Goal: Task Accomplishment & Management: Complete application form

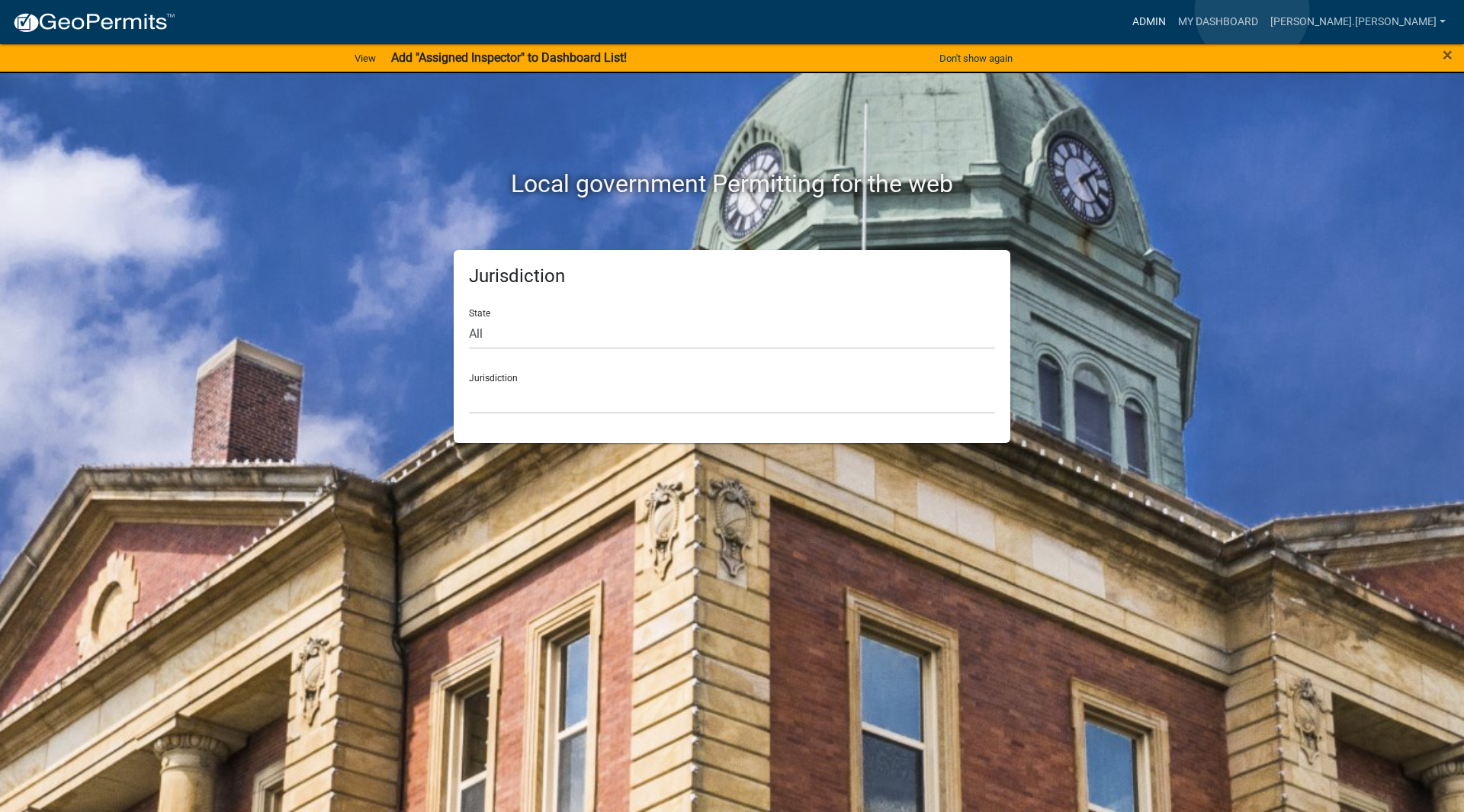
click at [1172, 11] on link "Admin" at bounding box center [1149, 22] width 45 height 29
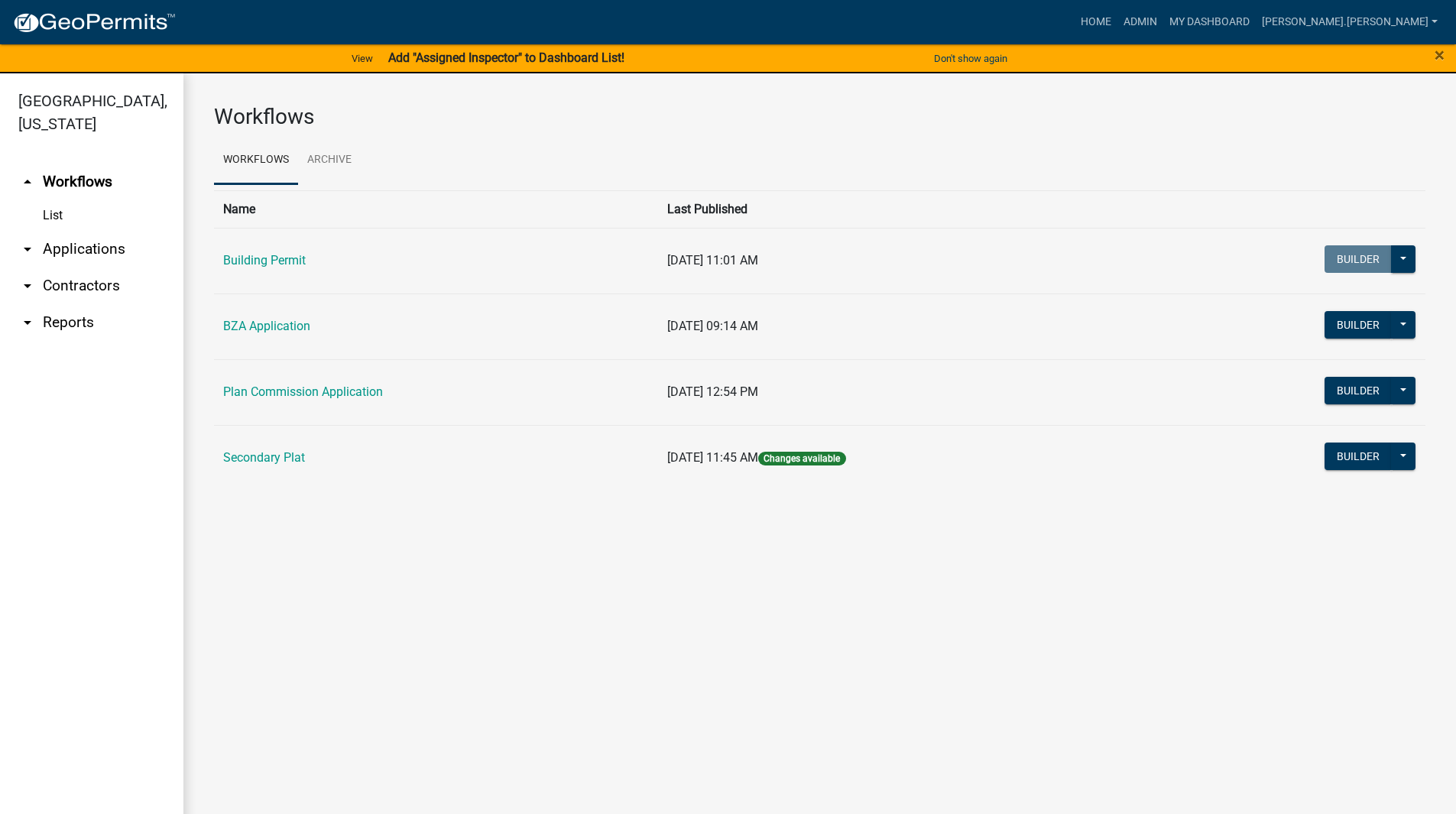
click at [68, 231] on link "arrow_drop_down Applications" at bounding box center [92, 249] width 183 height 37
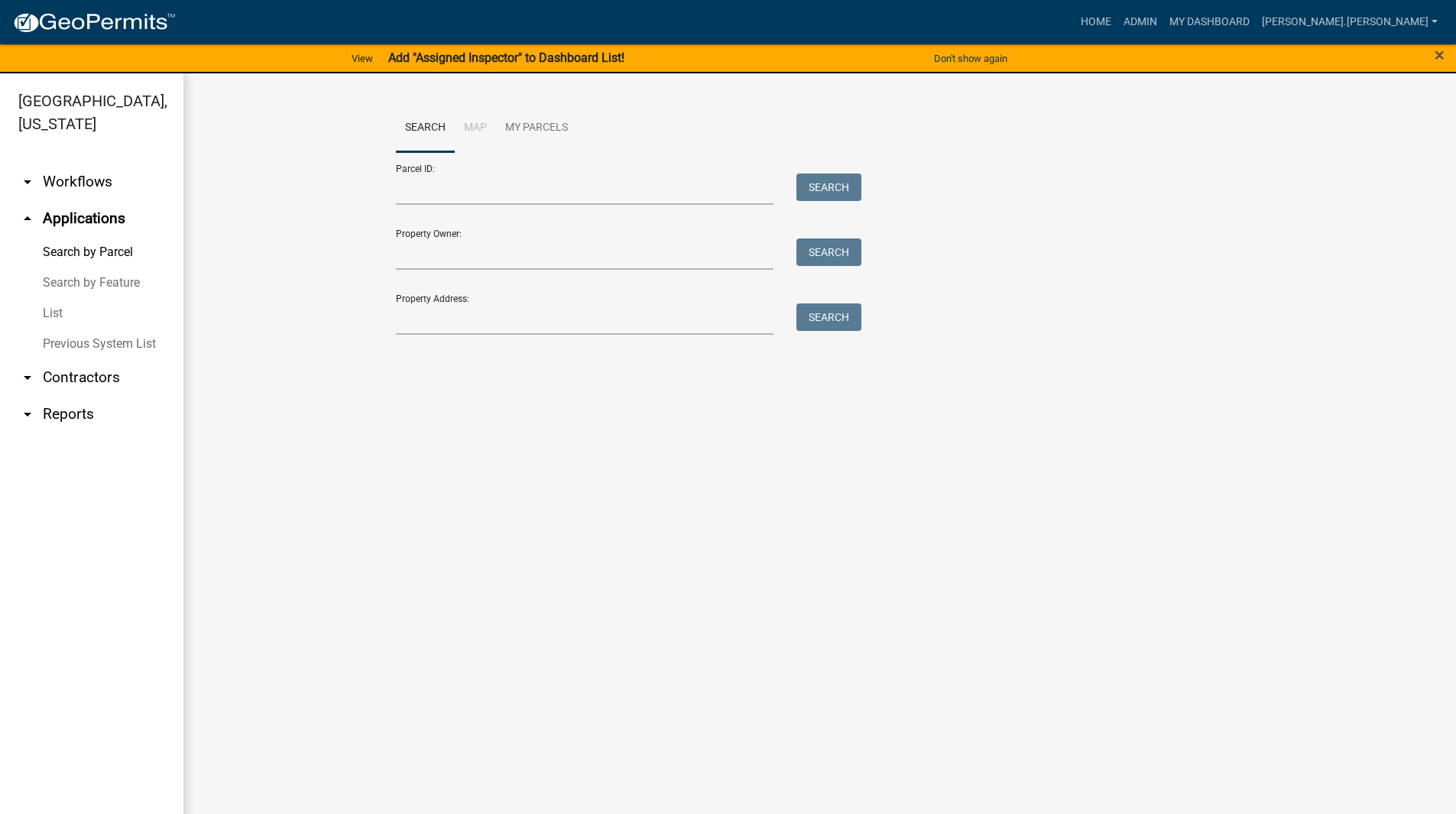
click at [58, 298] on link "List" at bounding box center [92, 314] width 183 height 31
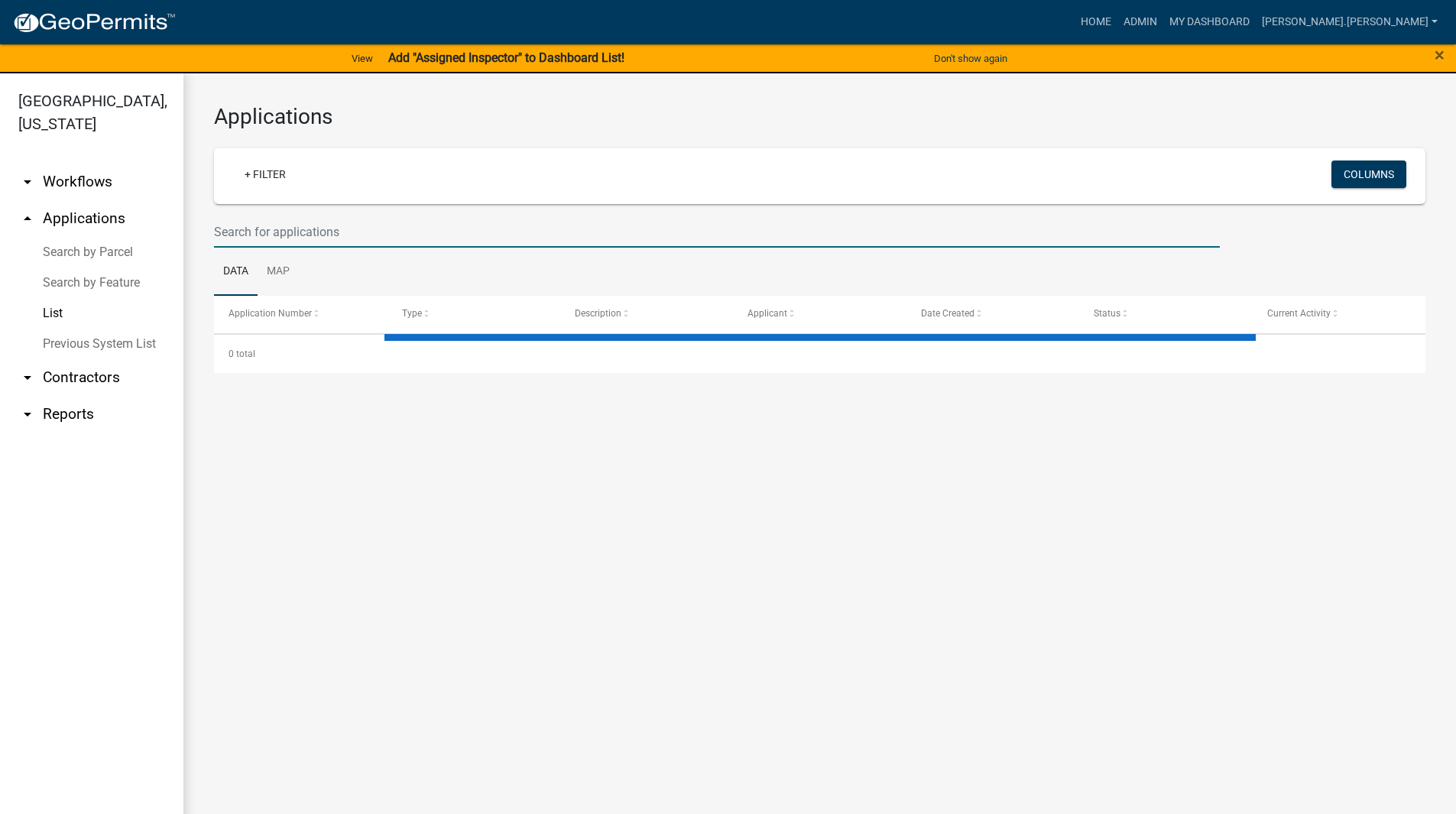
click at [346, 227] on input "text" at bounding box center [716, 232] width 1005 height 31
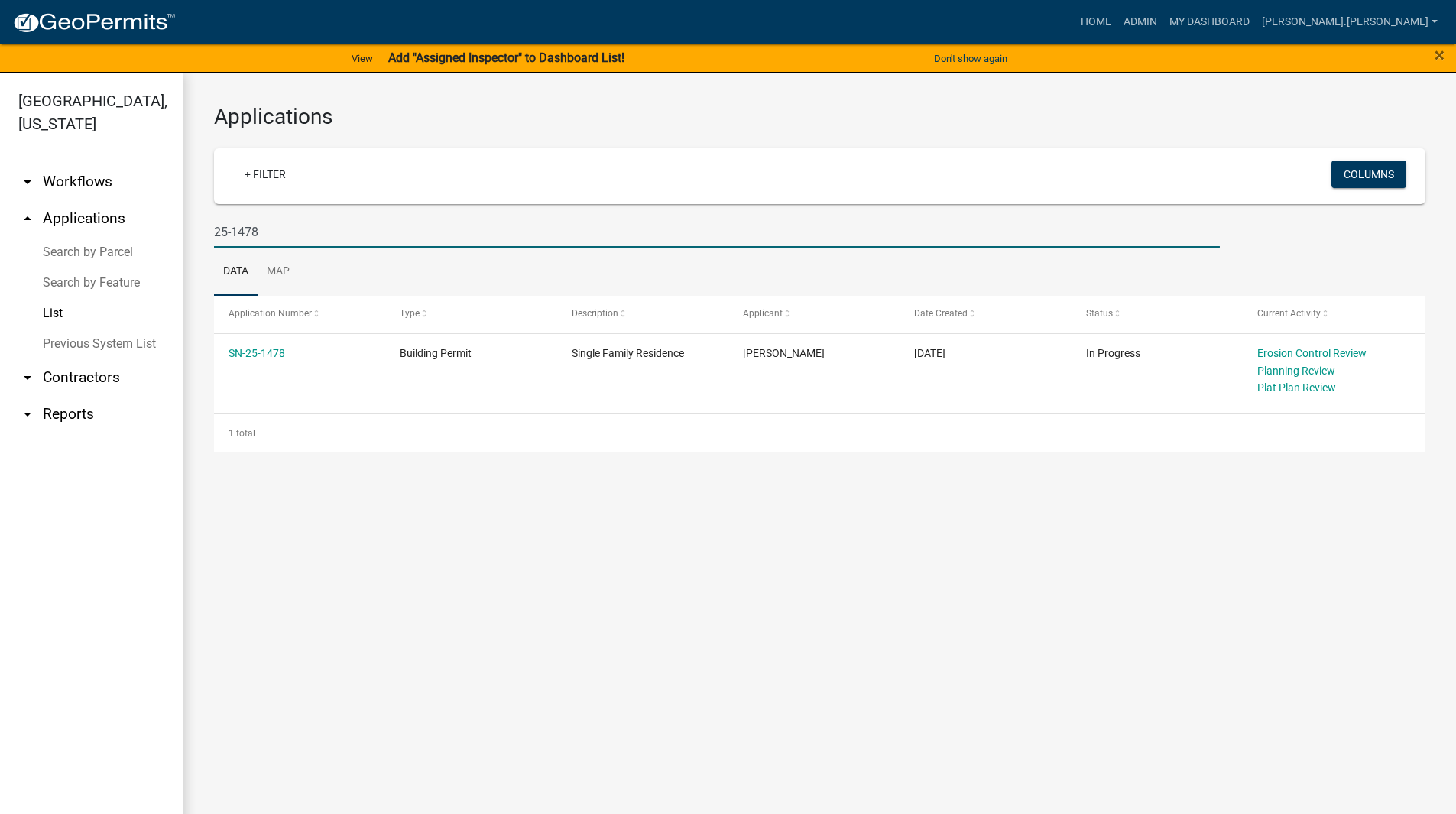
click at [290, 232] on input "25-1478" at bounding box center [716, 232] width 1005 height 31
type input "25-1477"
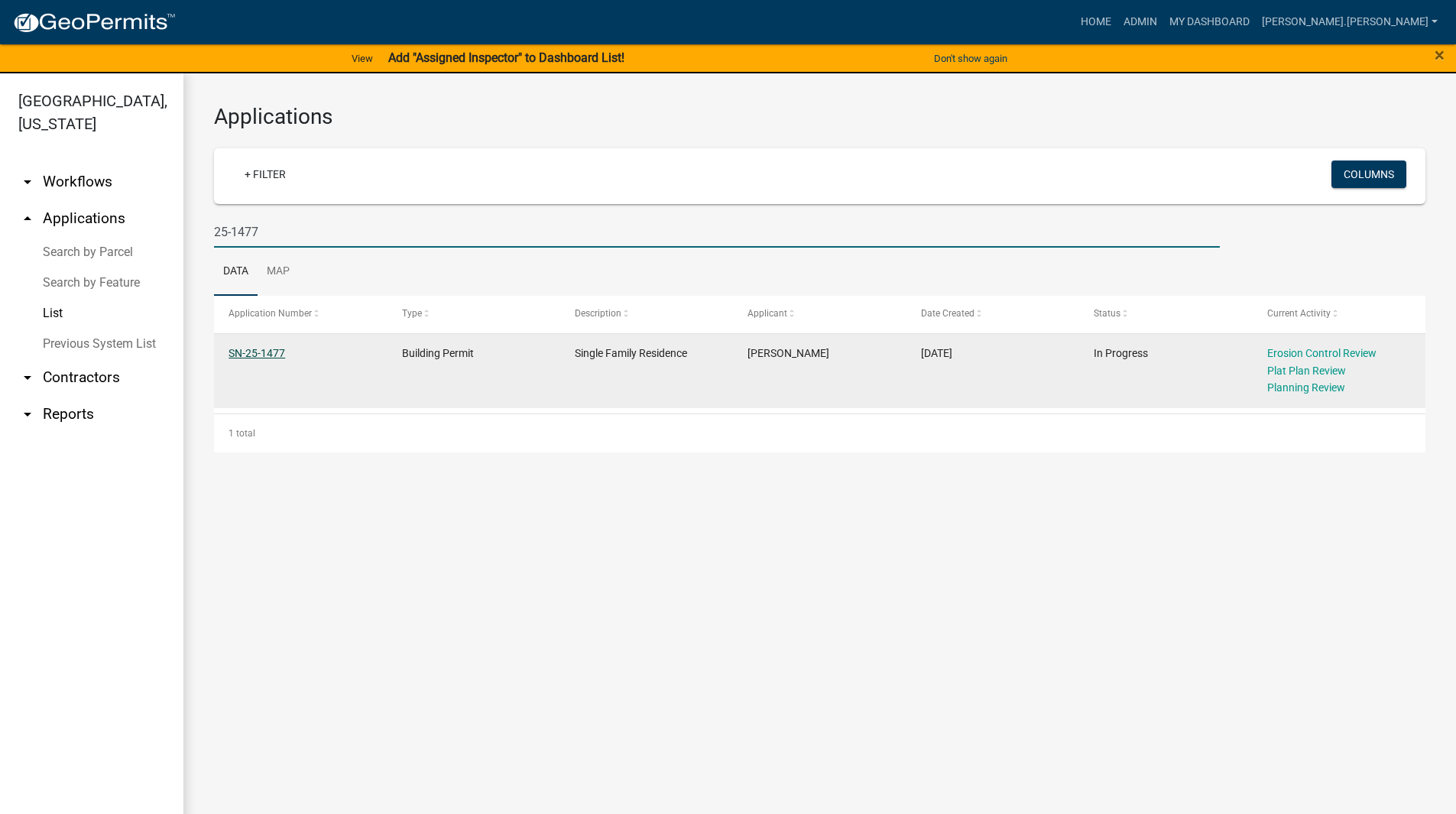
click at [269, 353] on link "SN-25-1477" at bounding box center [257, 352] width 57 height 13
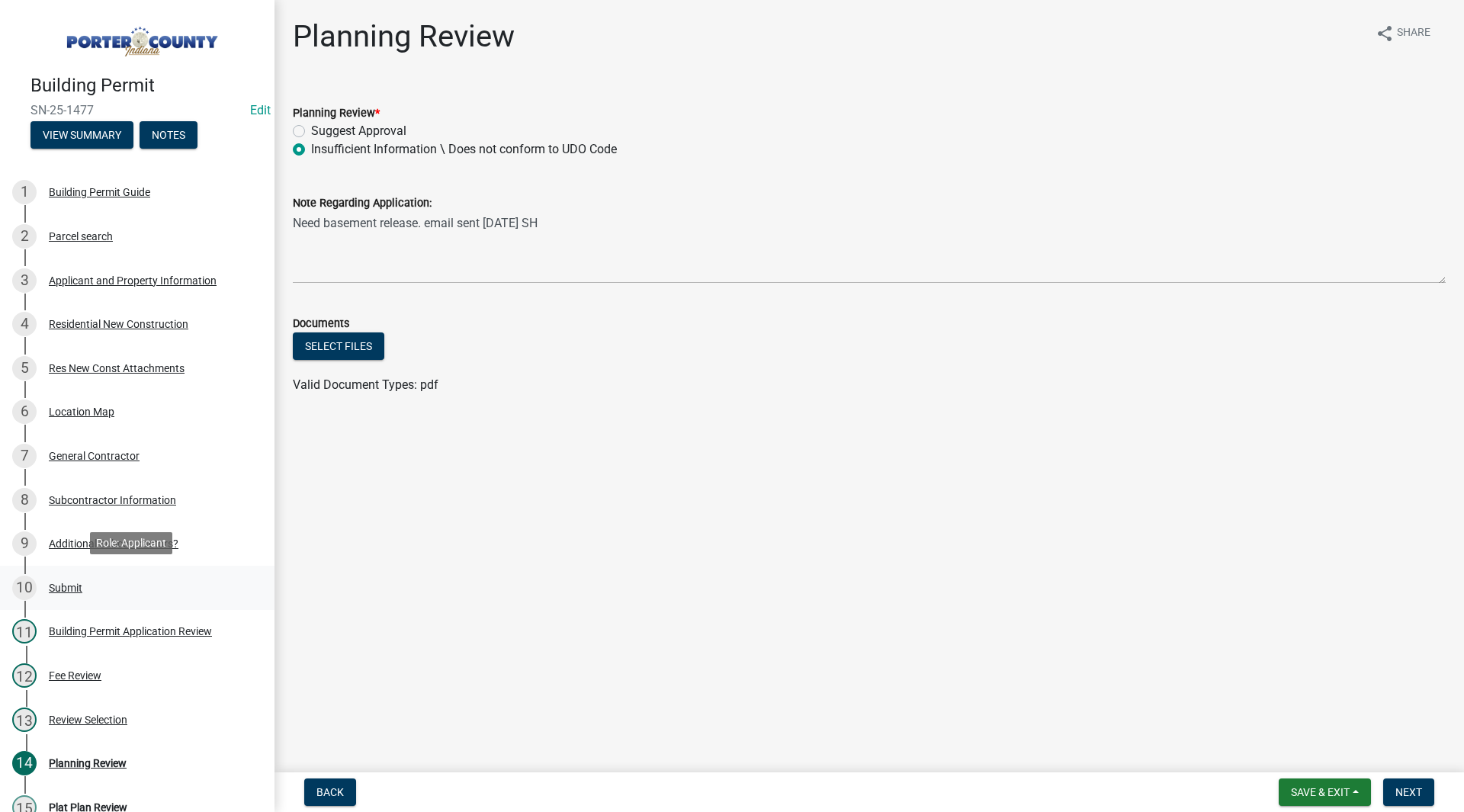
scroll to position [288, 0]
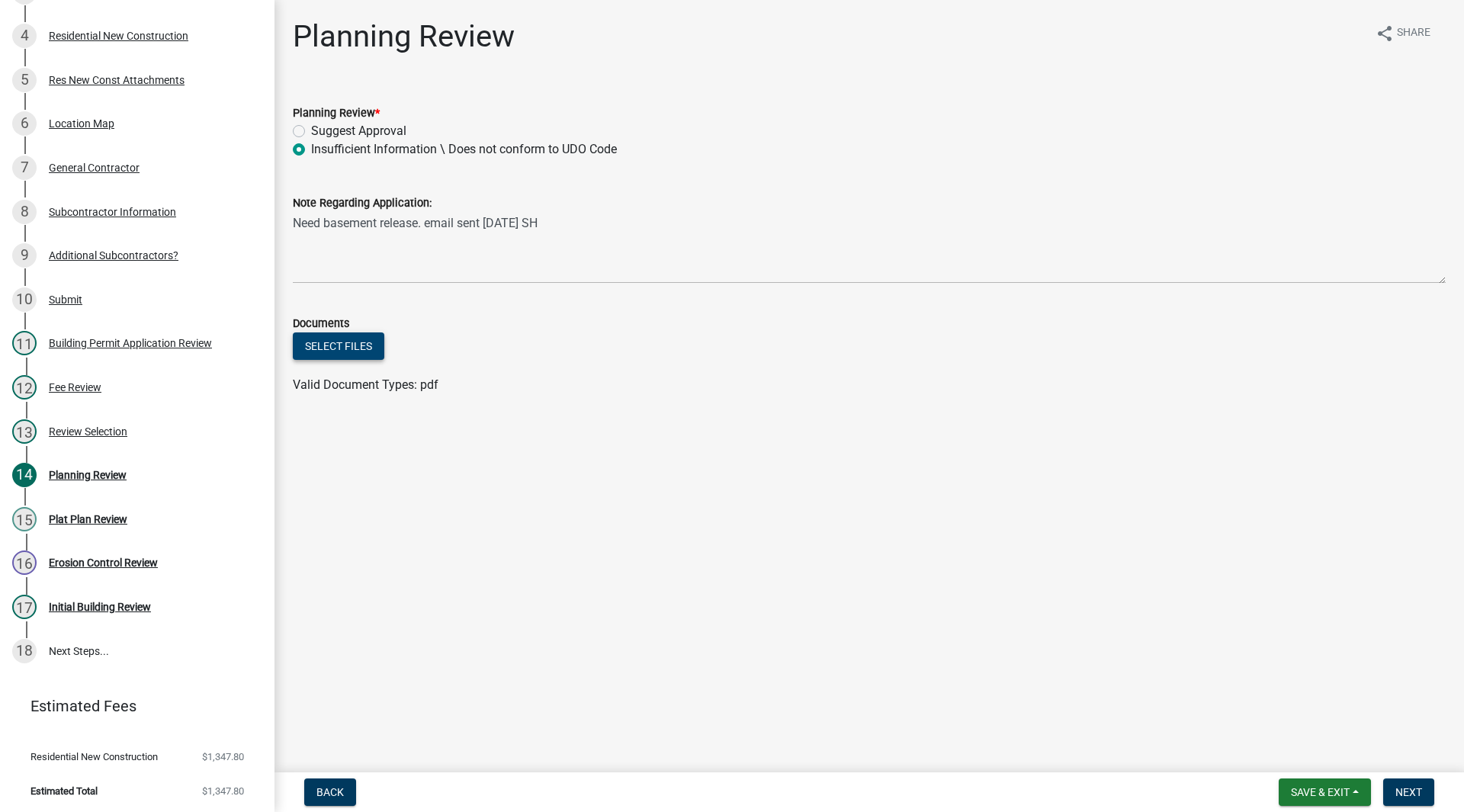
click at [342, 342] on button "Select files" at bounding box center [338, 346] width 92 height 27
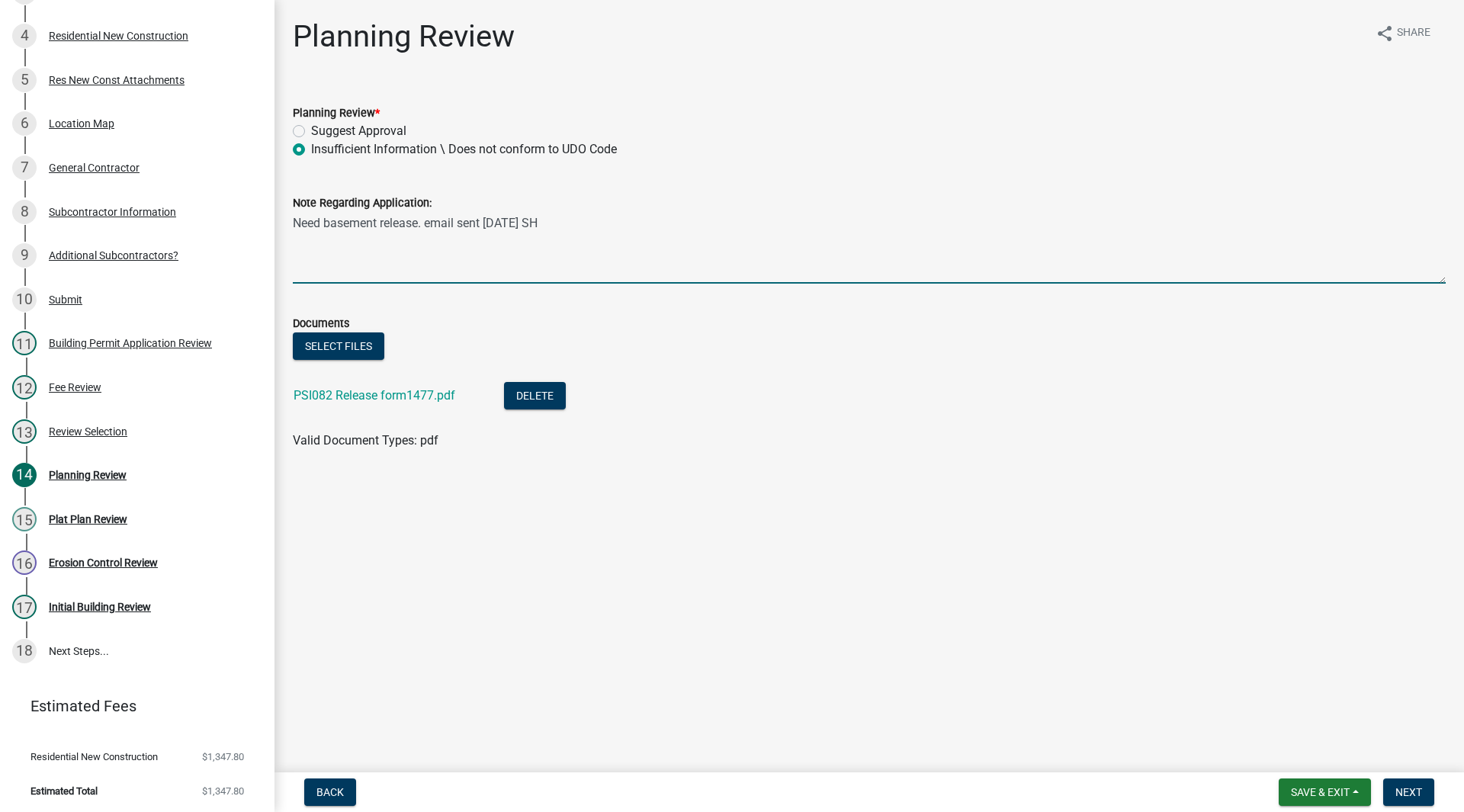
click at [583, 224] on textarea "Need basement release. email sent 8/18/25 SH" at bounding box center [869, 248] width 1154 height 71
type textarea "Need basement release. email sent 8/18/25 SH - document uploaded, acceptable 8/…"
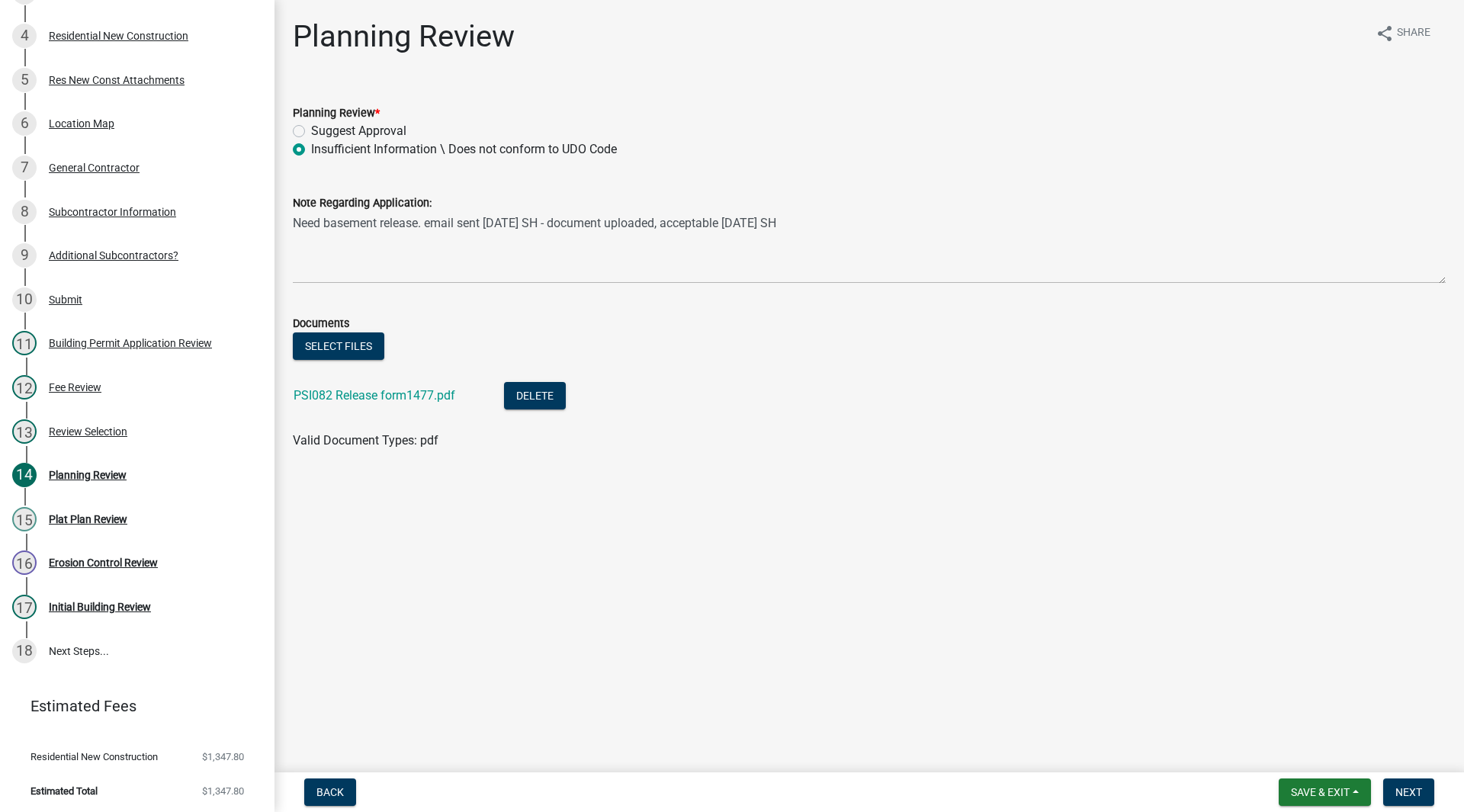
click at [386, 133] on label "Suggest Approval" at bounding box center [359, 131] width 95 height 18
click at [321, 132] on input "Suggest Approval" at bounding box center [316, 127] width 10 height 10
radio input "true"
click at [1413, 788] on span "Next" at bounding box center [1409, 792] width 27 height 13
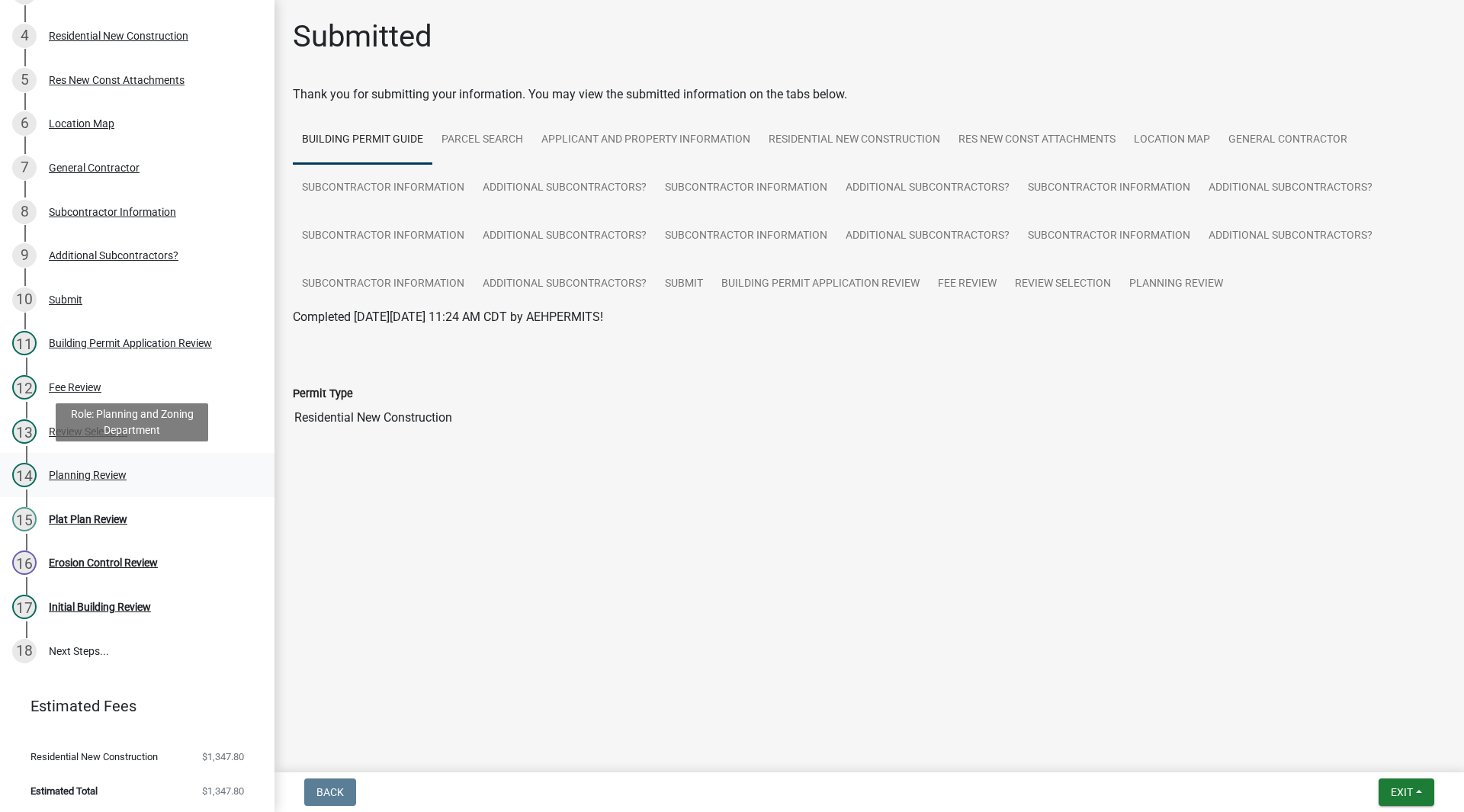
click at [137, 479] on div "14 Planning Review" at bounding box center [131, 474] width 238 height 24
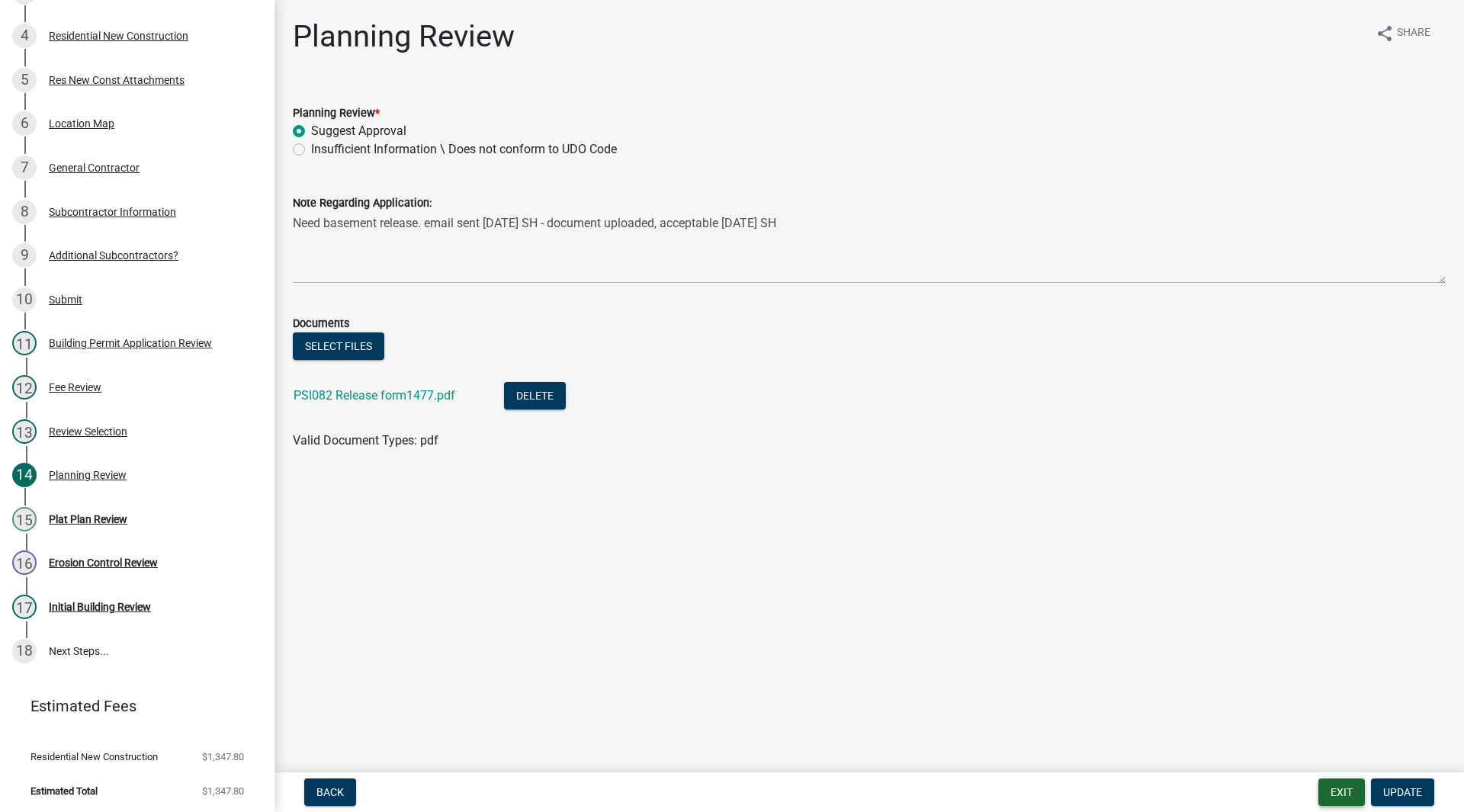
click at [1354, 789] on button "Exit" at bounding box center [1342, 792] width 46 height 27
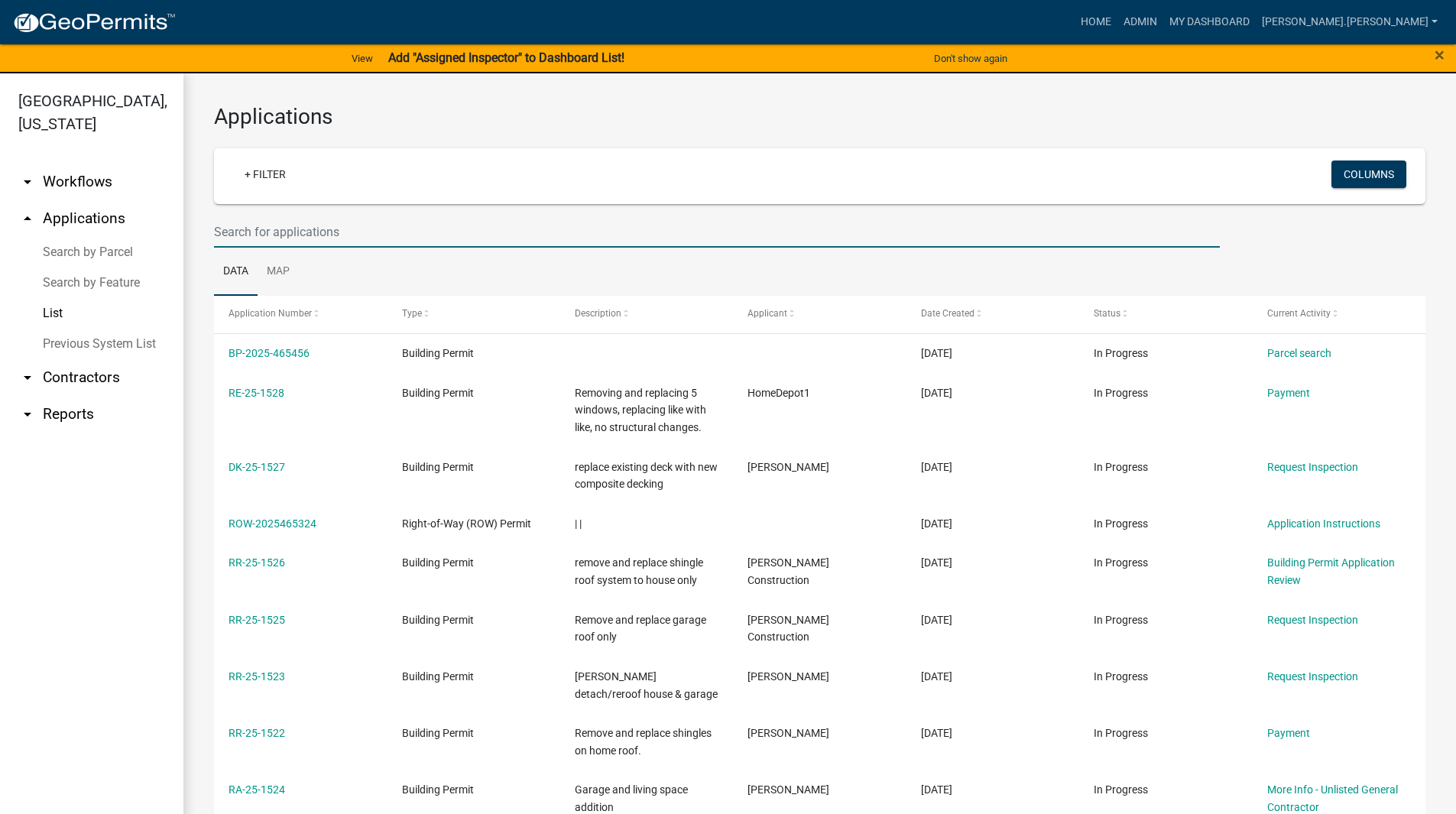
click at [492, 236] on input "text" at bounding box center [716, 232] width 1005 height 31
type input "25-1478"
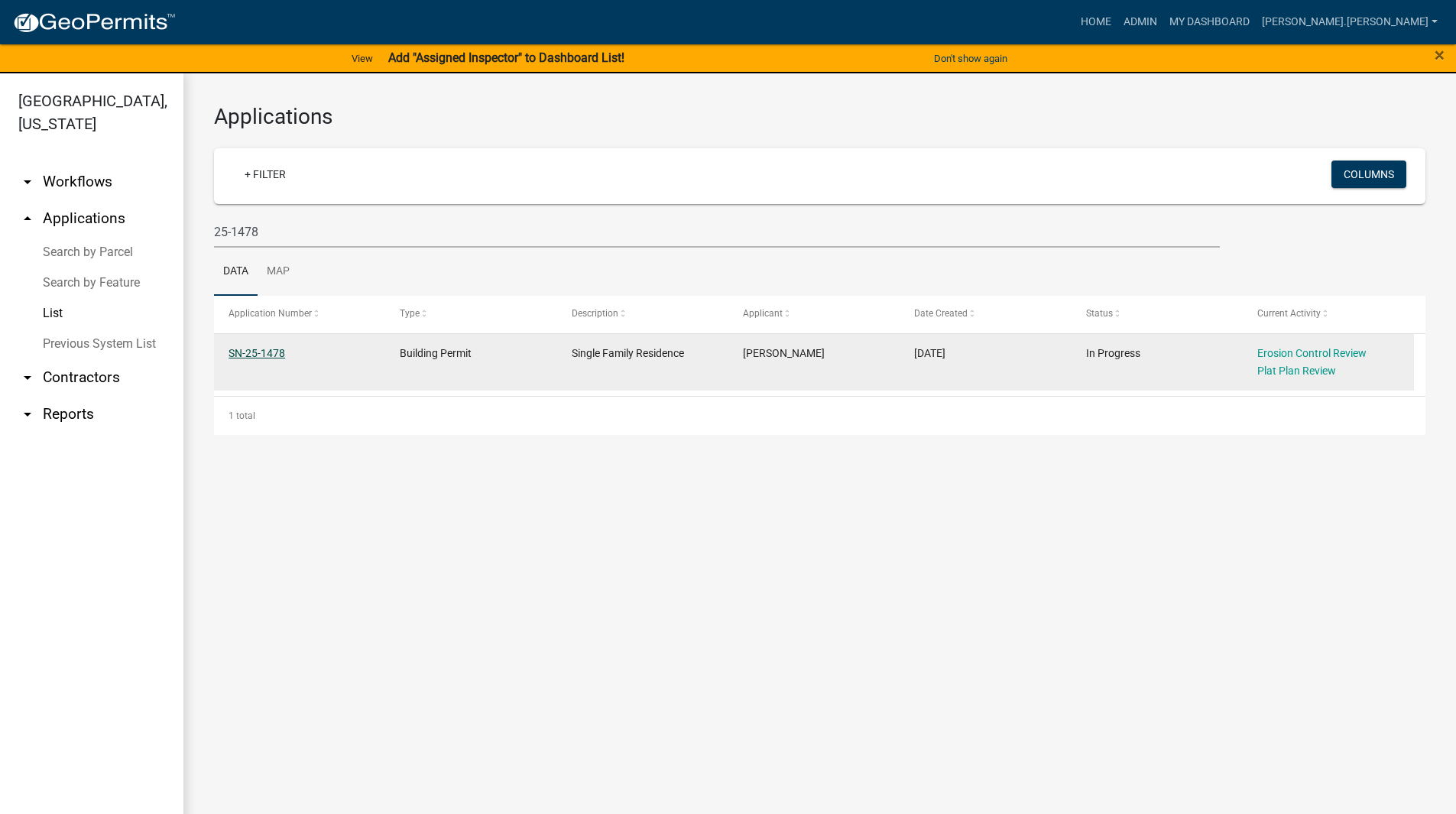
click at [277, 353] on link "SN-25-1478" at bounding box center [257, 352] width 57 height 13
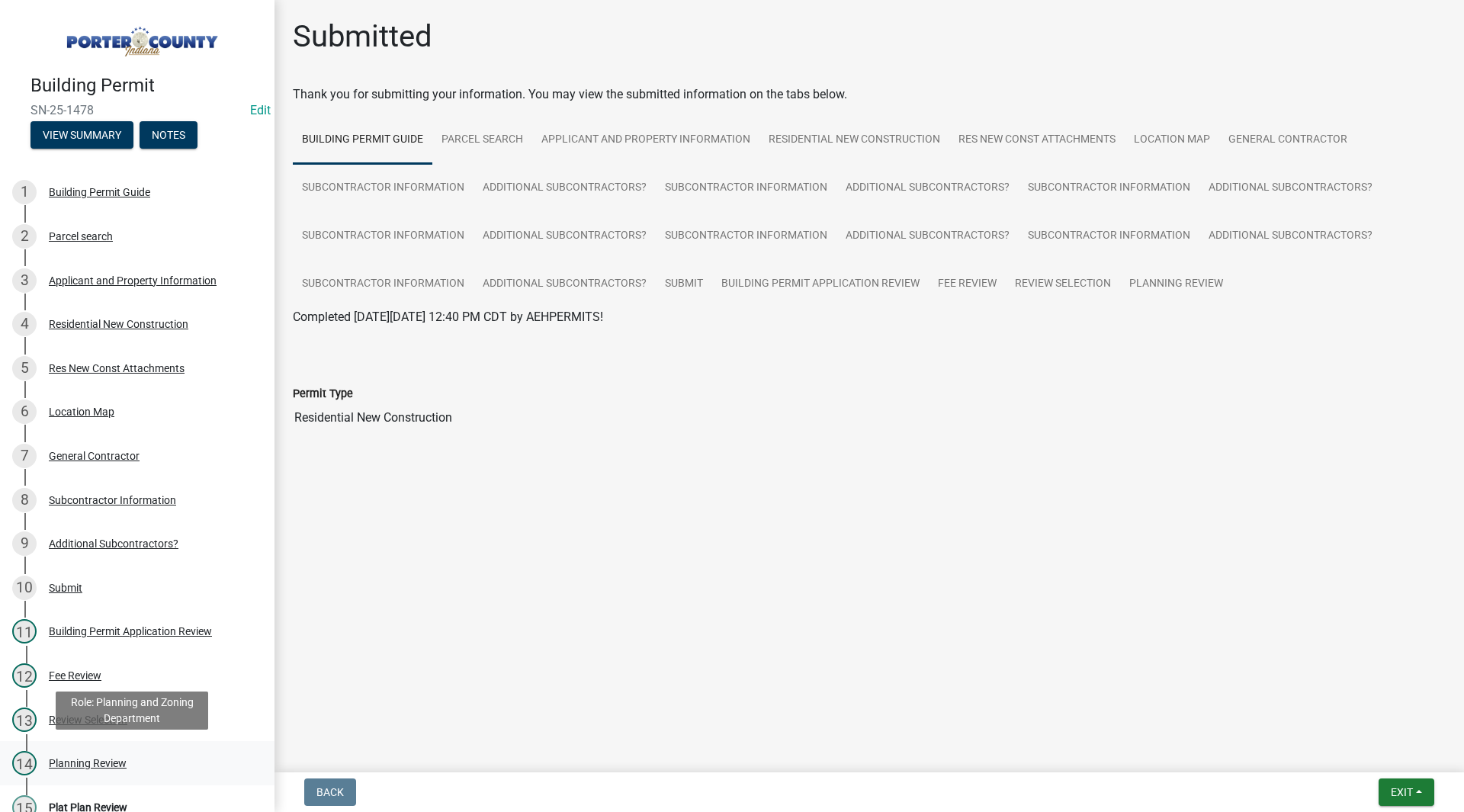
click at [92, 752] on div "14 Planning Review" at bounding box center [131, 762] width 238 height 24
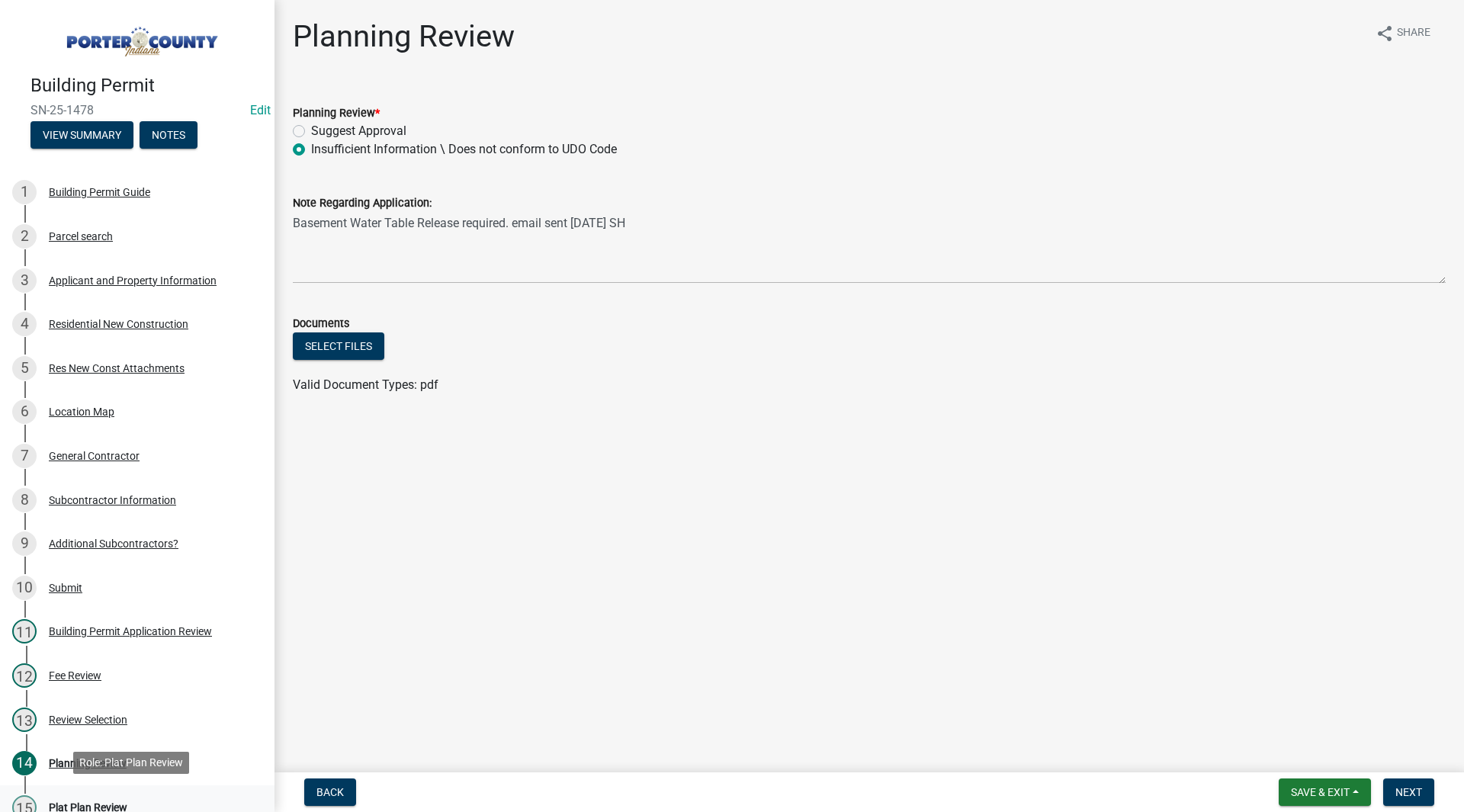
click at [120, 791] on link "15 Plat Plan Review" at bounding box center [137, 807] width 275 height 44
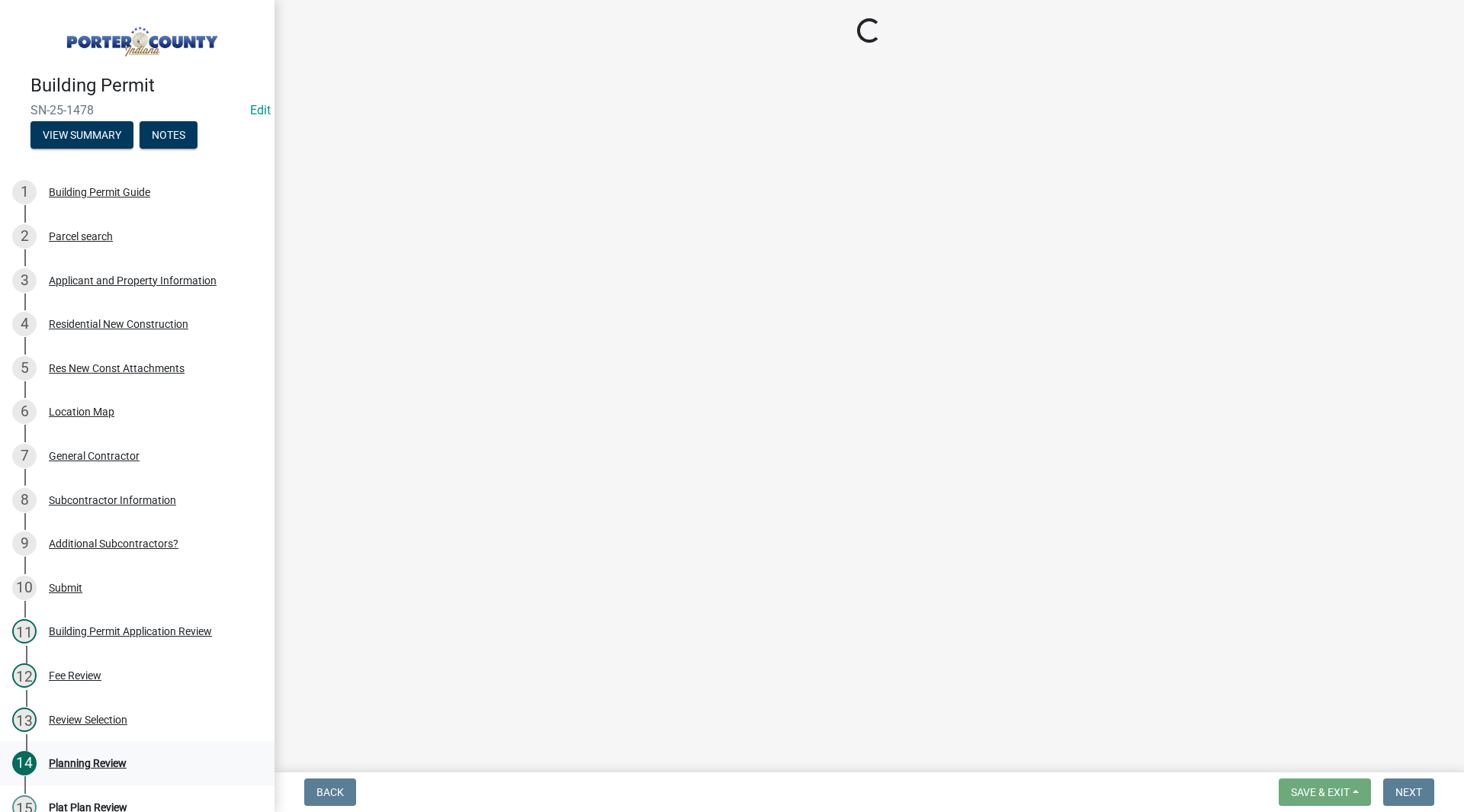
click at [130, 765] on div "14 Planning Review" at bounding box center [131, 762] width 238 height 24
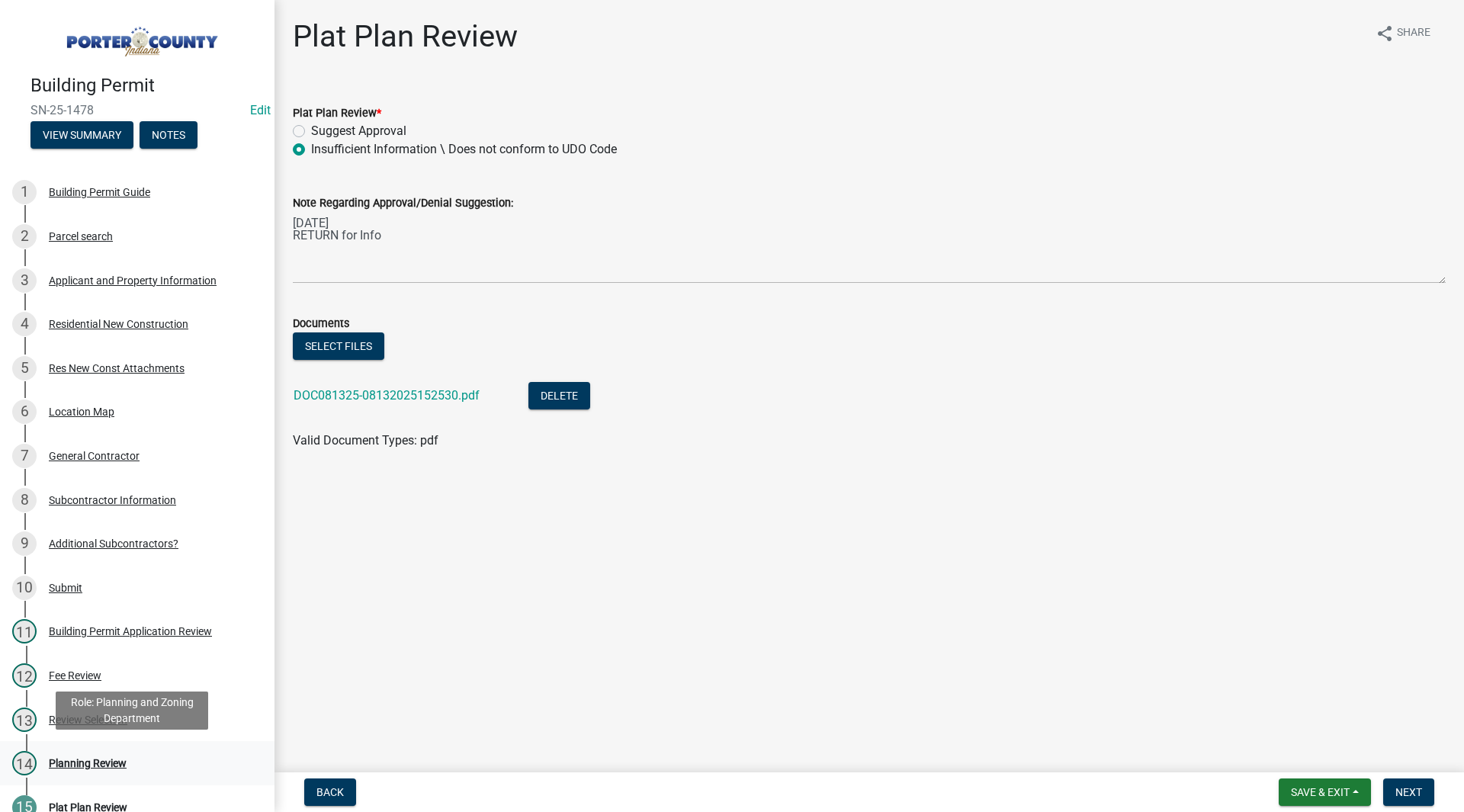
click at [117, 747] on link "14 Planning Review" at bounding box center [137, 763] width 275 height 44
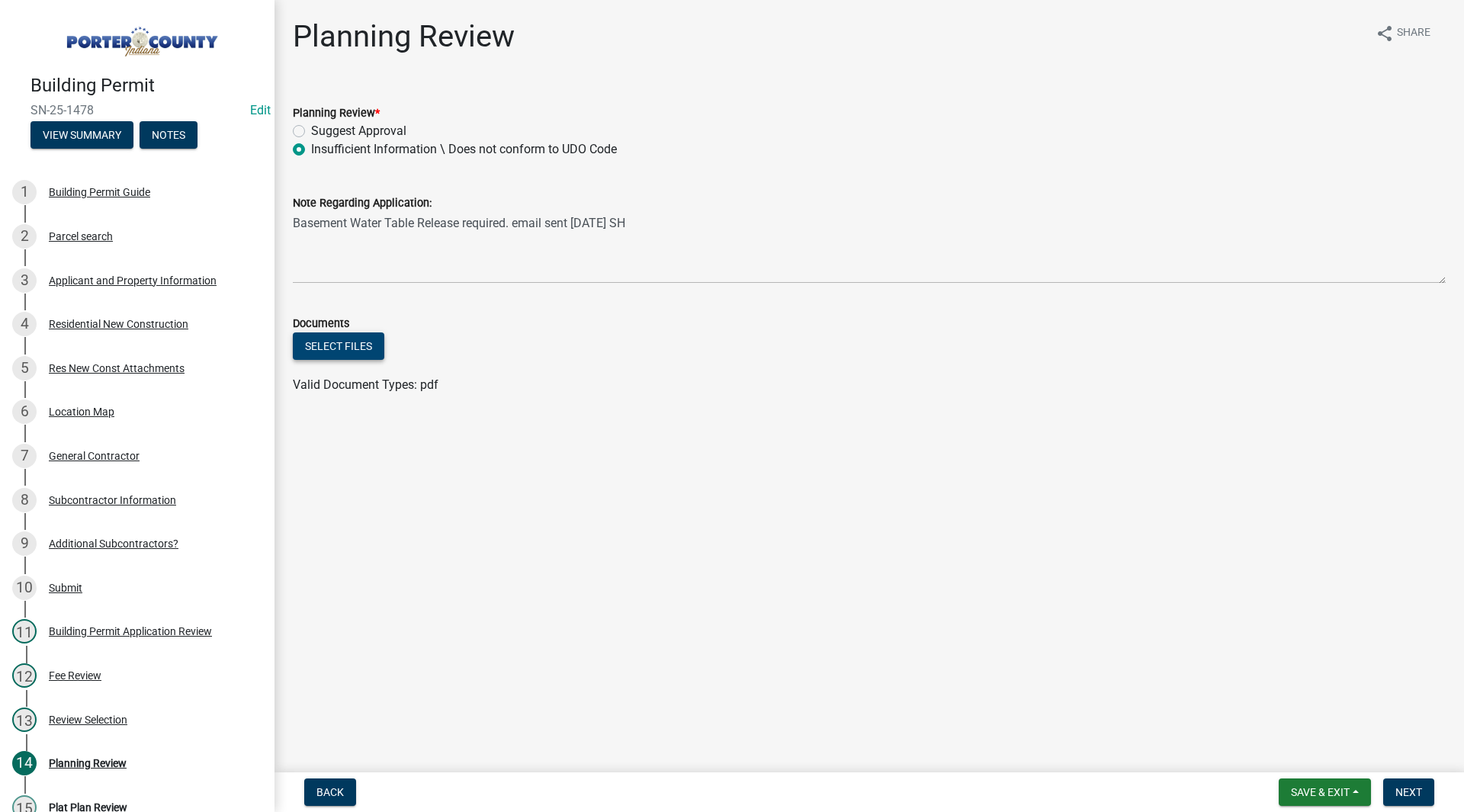
click at [370, 352] on button "Select files" at bounding box center [338, 346] width 92 height 27
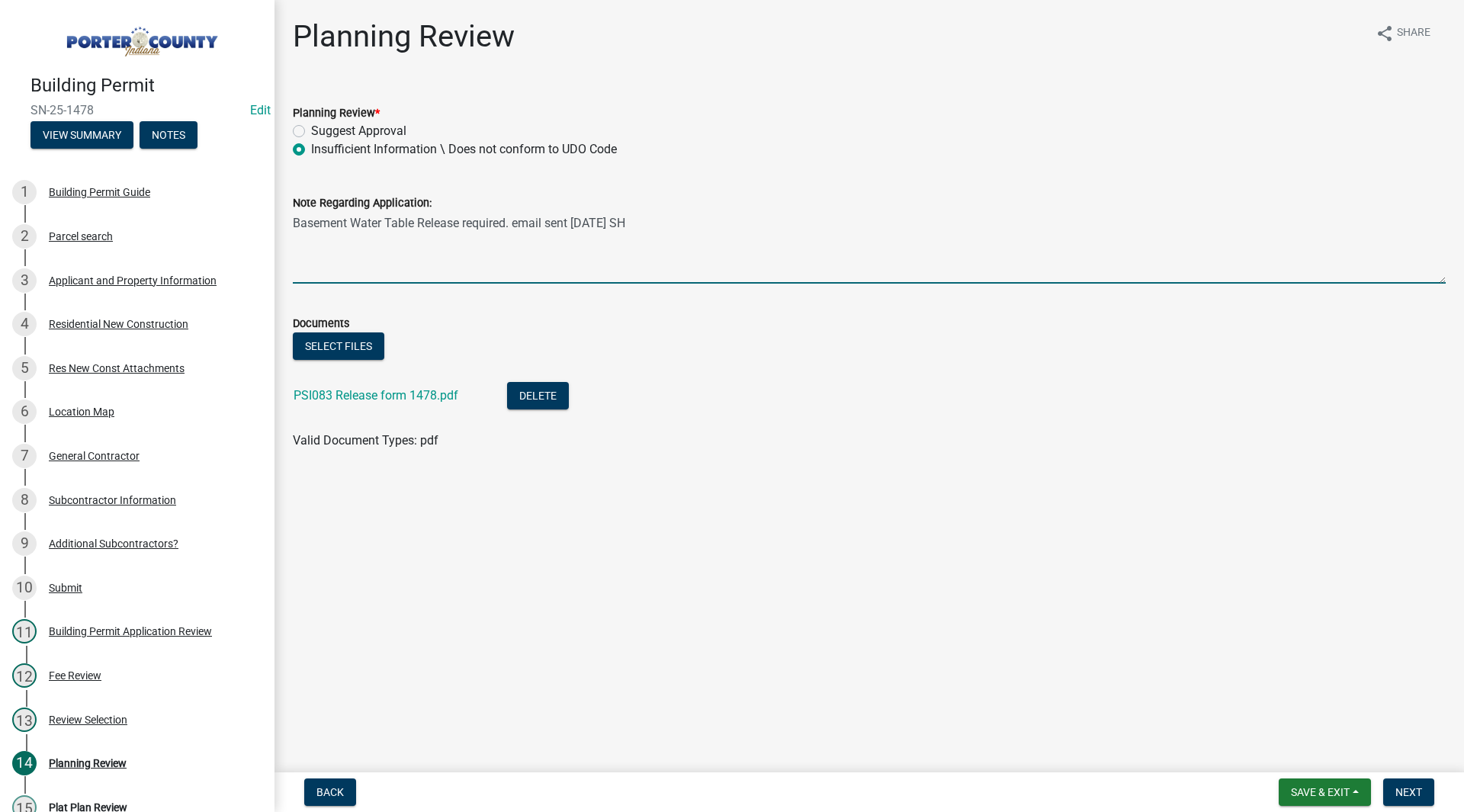
click at [686, 237] on textarea "Basement Water Table Release required. email sent [DATE] SH" at bounding box center [869, 248] width 1154 height 71
type textarea "Basement Water Table Release required. email sent [DATE] SH - Uploaded, accepta…"
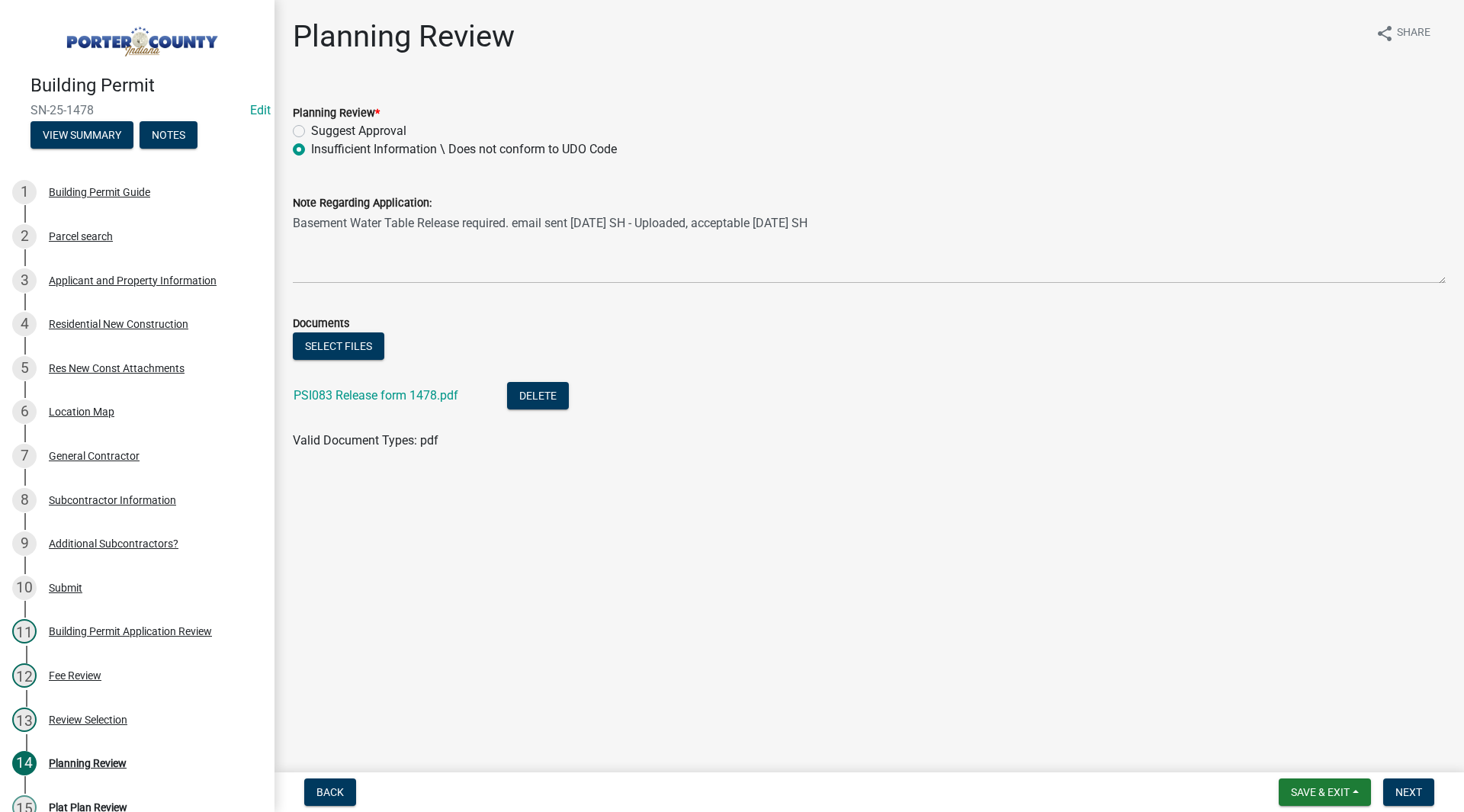
click at [394, 132] on label "Suggest Approval" at bounding box center [359, 131] width 95 height 18
click at [321, 132] on input "Suggest Approval" at bounding box center [316, 127] width 10 height 10
radio input "true"
click at [1414, 784] on button "Next" at bounding box center [1409, 792] width 51 height 27
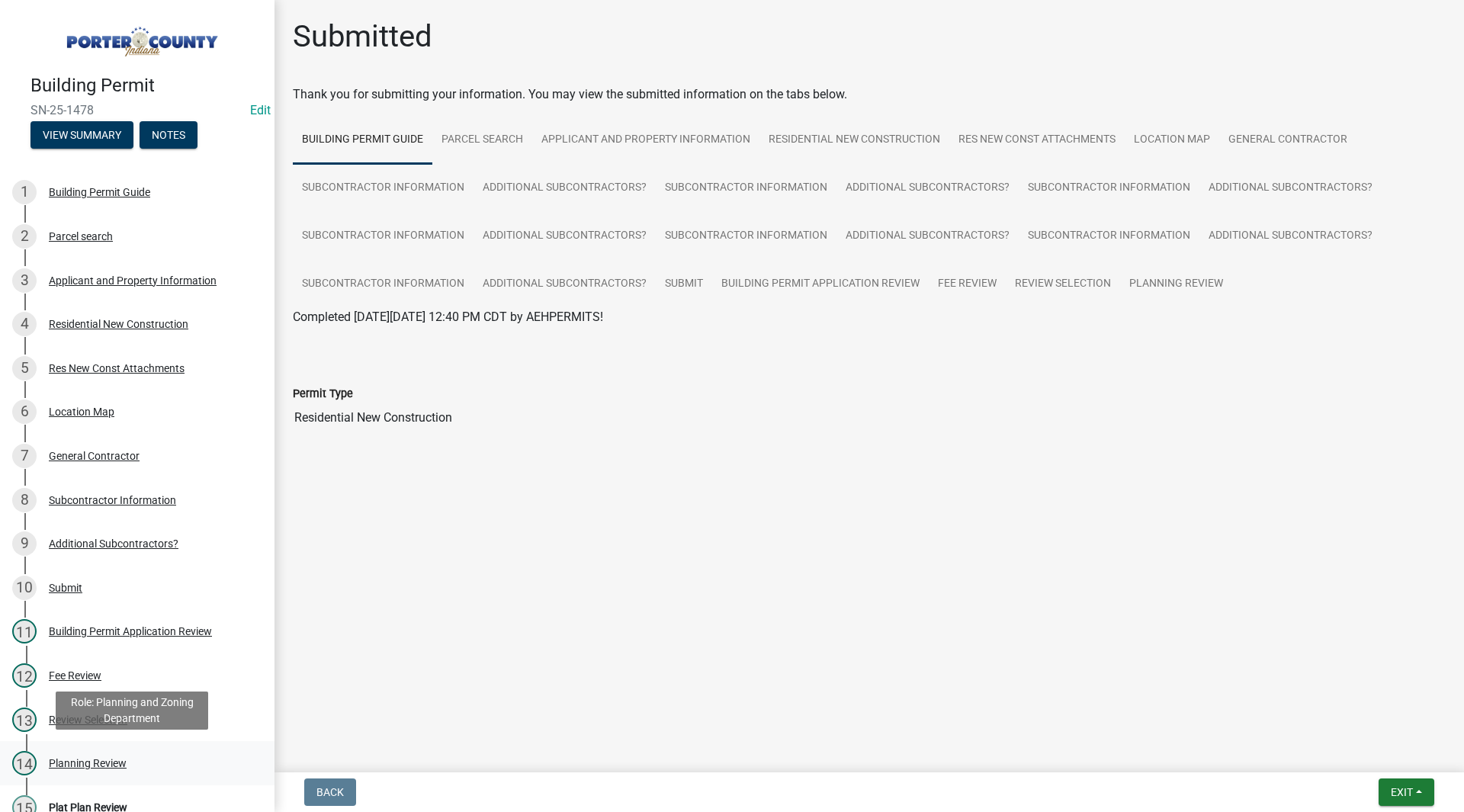
click at [139, 747] on link "14 Planning Review" at bounding box center [137, 763] width 275 height 44
